Goal: Task Accomplishment & Management: Manage account settings

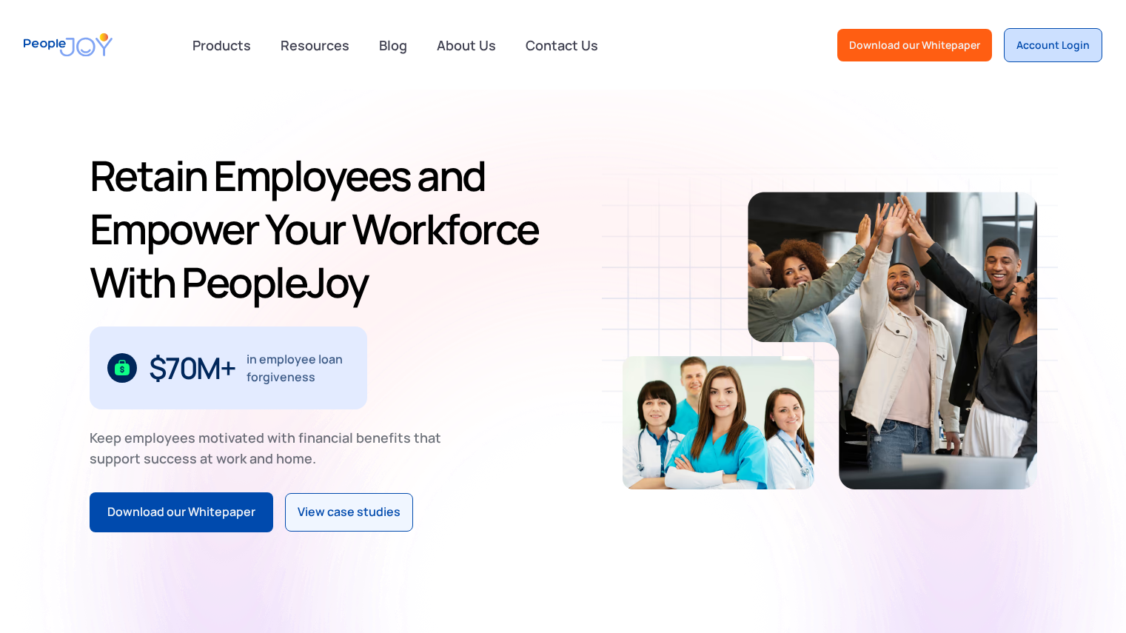
click at [1051, 39] on div "Account Login" at bounding box center [1053, 45] width 73 height 15
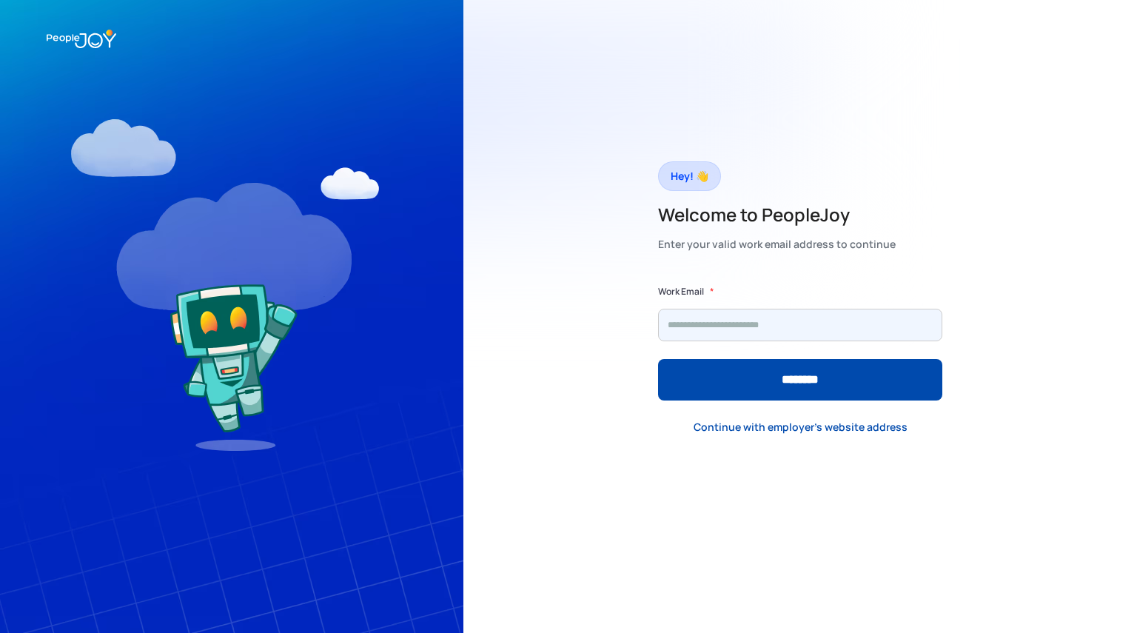
click at [743, 335] on input "Form" at bounding box center [800, 325] width 284 height 33
